Goal: Navigation & Orientation: Find specific page/section

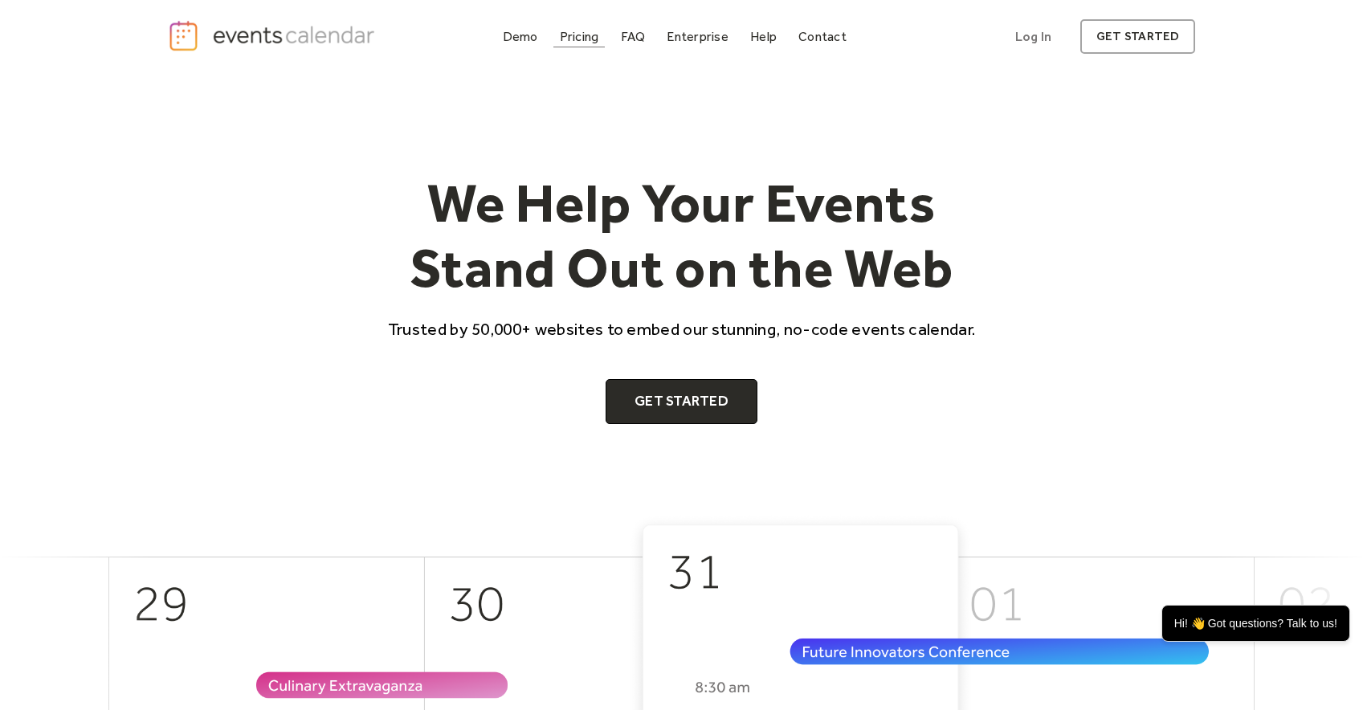
click at [588, 37] on div "Pricing" at bounding box center [579, 36] width 39 height 9
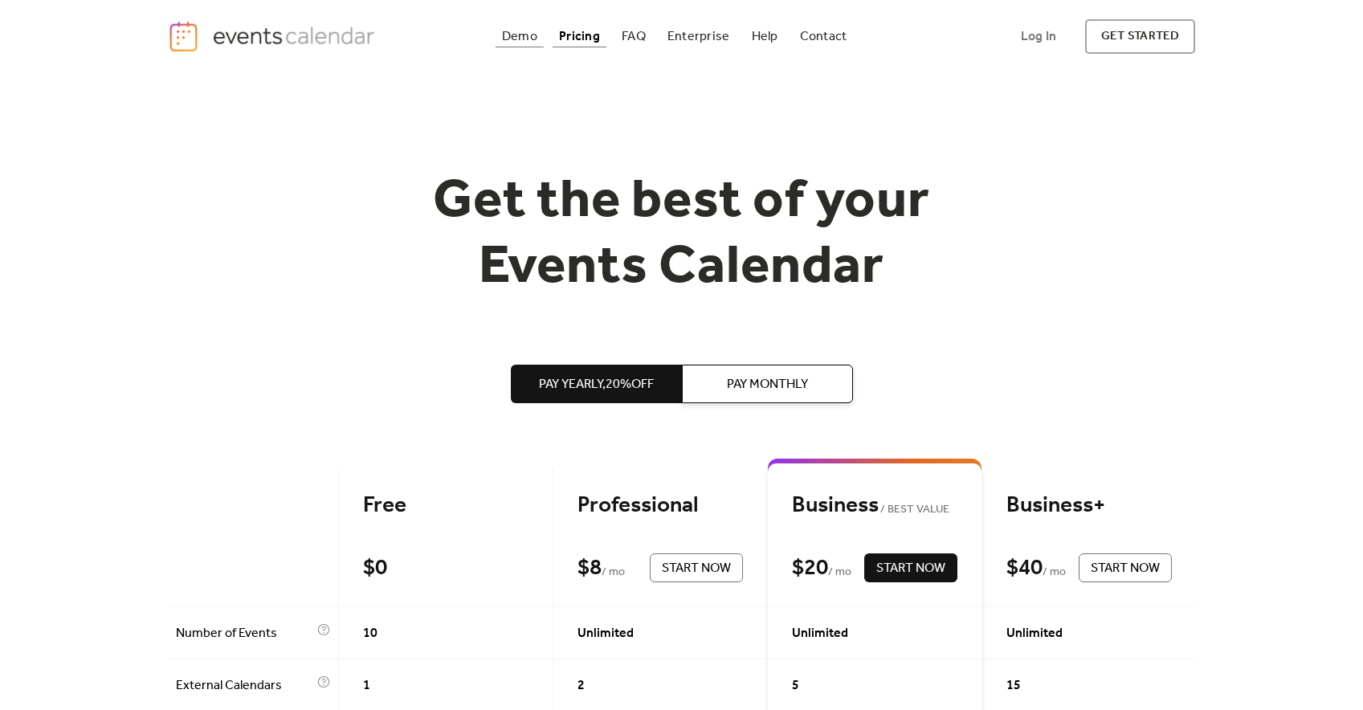
click at [517, 35] on div "Demo" at bounding box center [519, 36] width 35 height 9
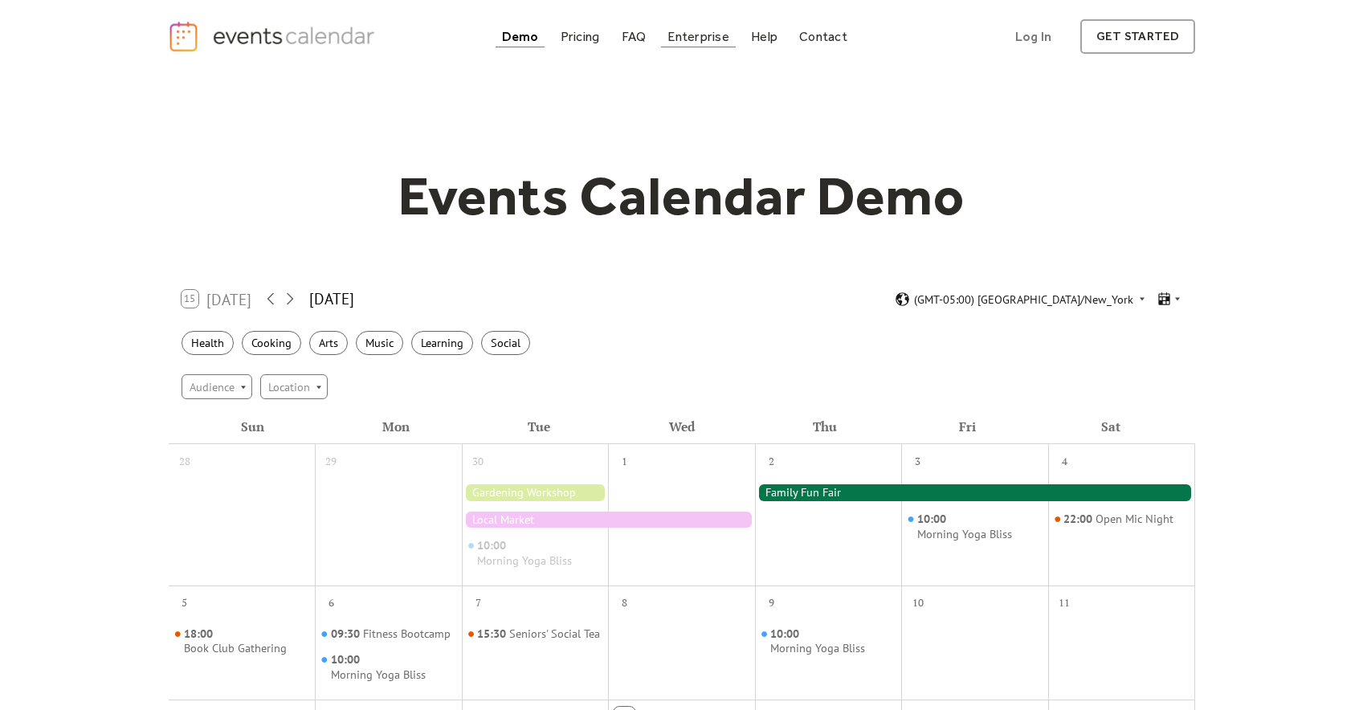
click at [700, 39] on div "Enterprise" at bounding box center [697, 36] width 61 height 9
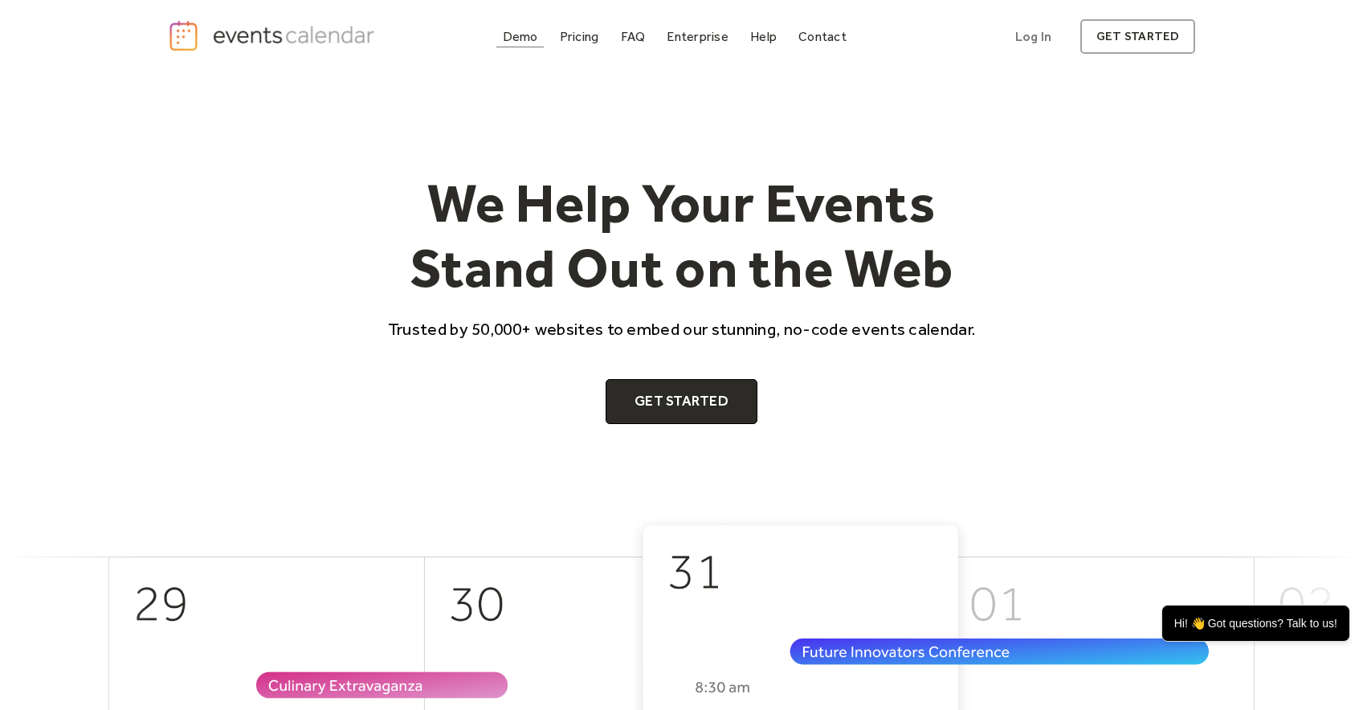
click at [524, 36] on div "Demo" at bounding box center [520, 36] width 35 height 9
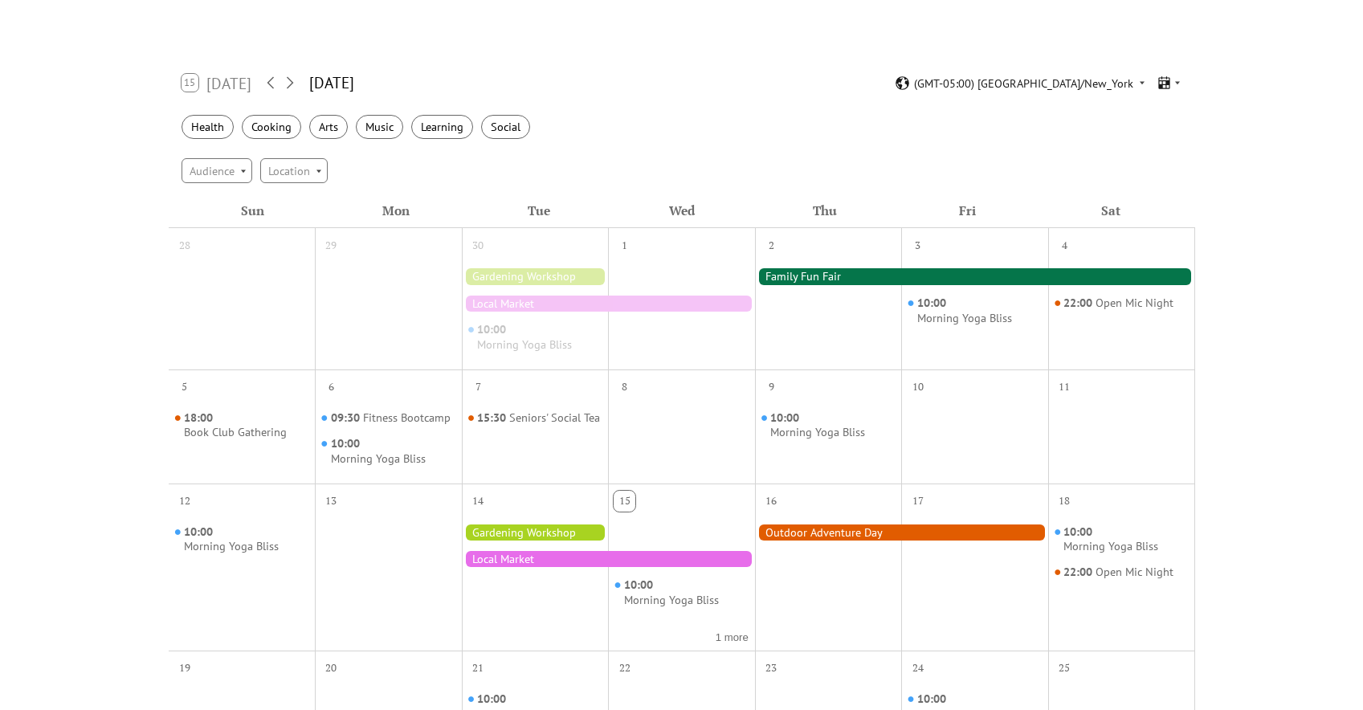
scroll to position [167, 0]
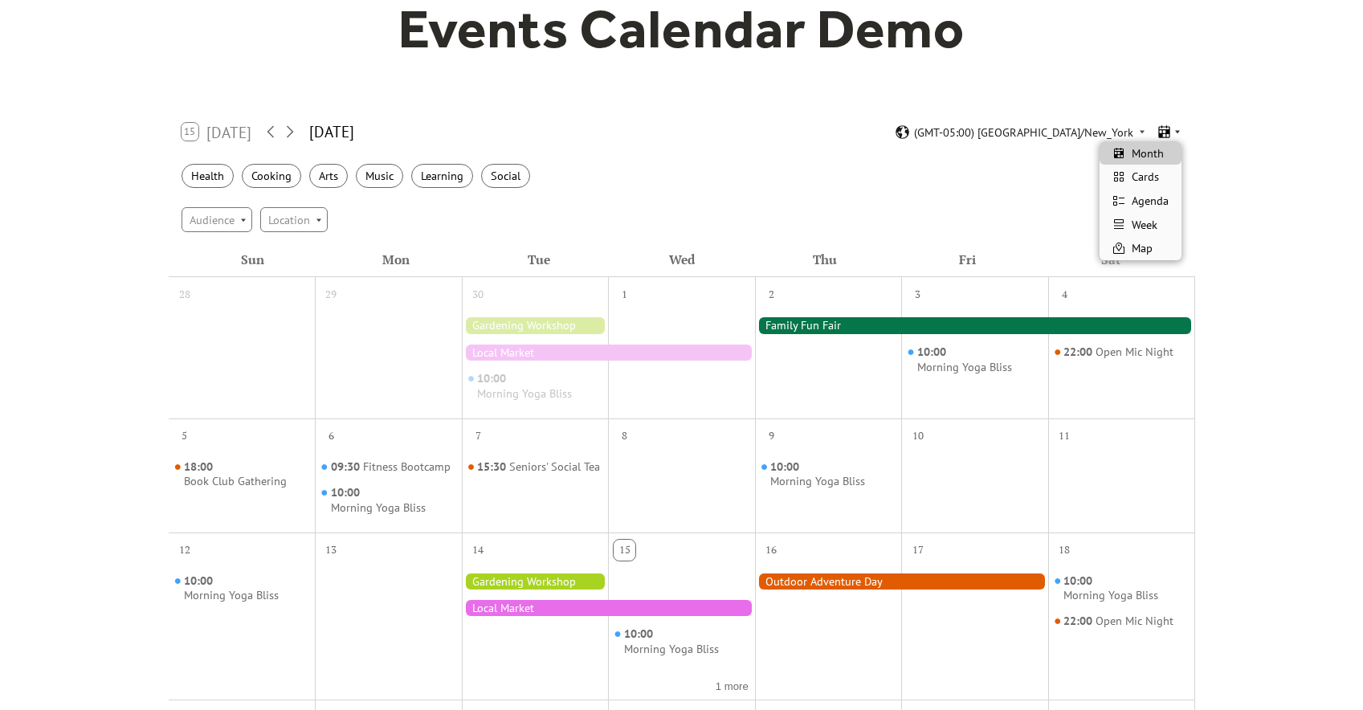
click at [1176, 130] on icon at bounding box center [1177, 132] width 10 height 10
click at [1152, 175] on span "Cards" at bounding box center [1144, 177] width 27 height 18
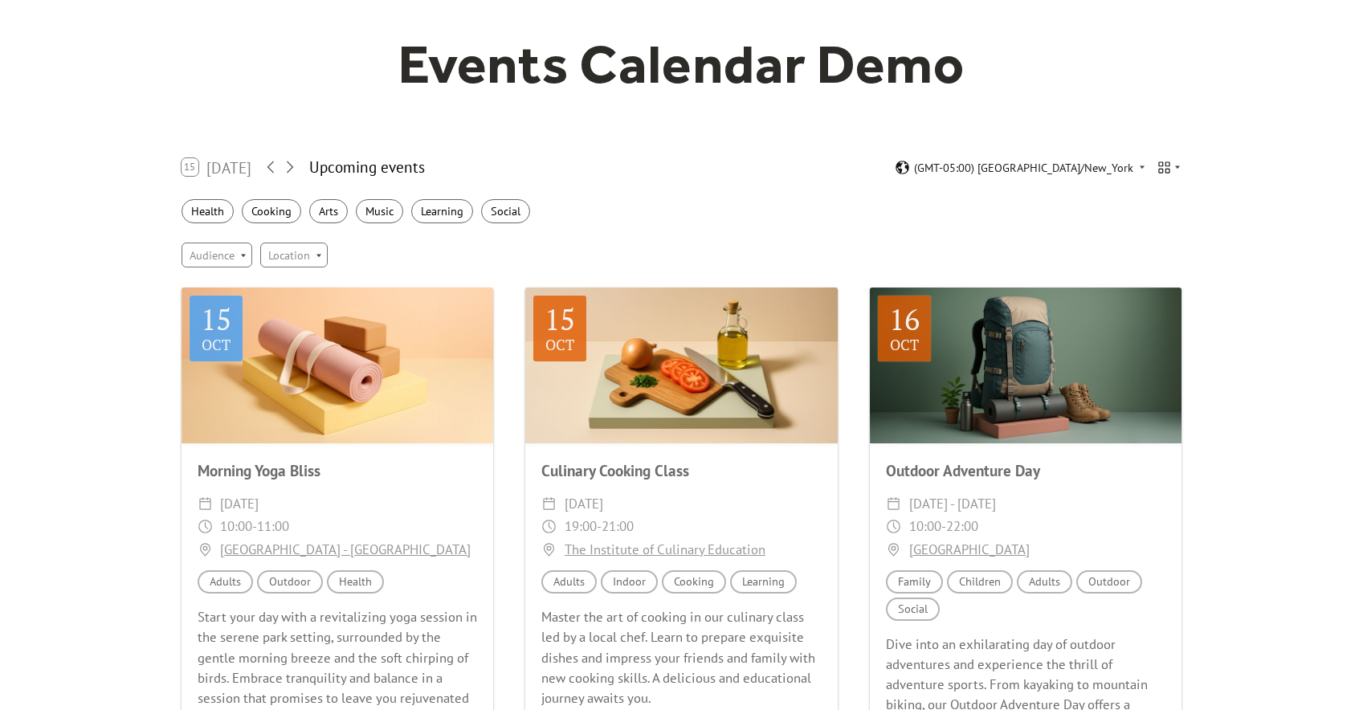
scroll to position [90, 0]
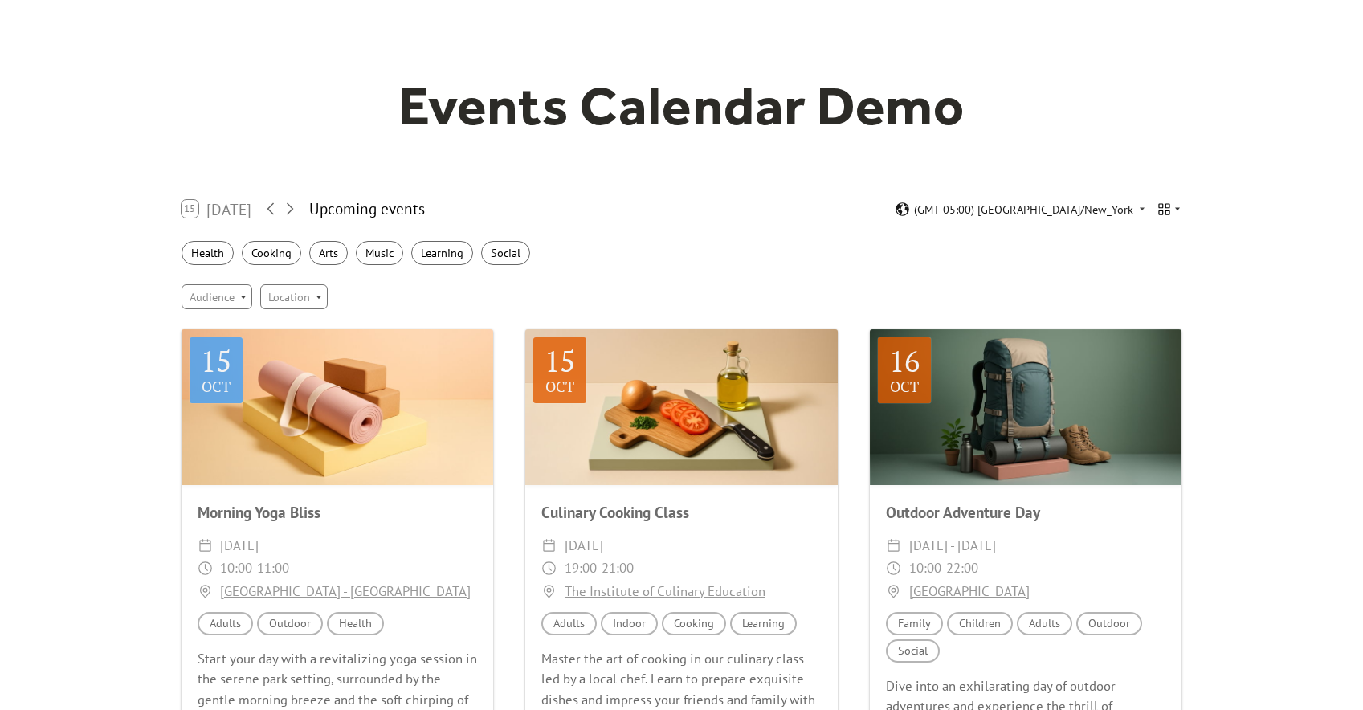
click at [1177, 209] on icon at bounding box center [1177, 209] width 5 height 3
click at [1147, 232] on span "Month" at bounding box center [1147, 231] width 32 height 18
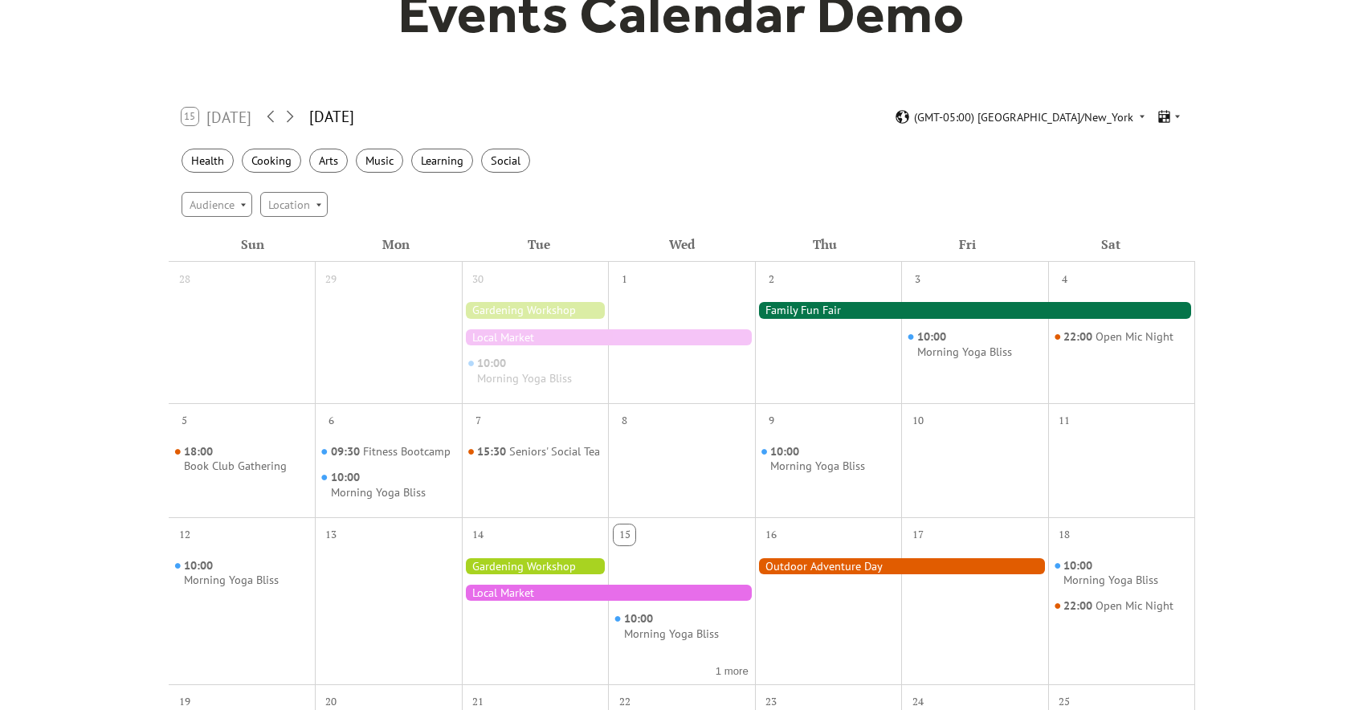
scroll to position [206, 0]
